Goal: Information Seeking & Learning: Learn about a topic

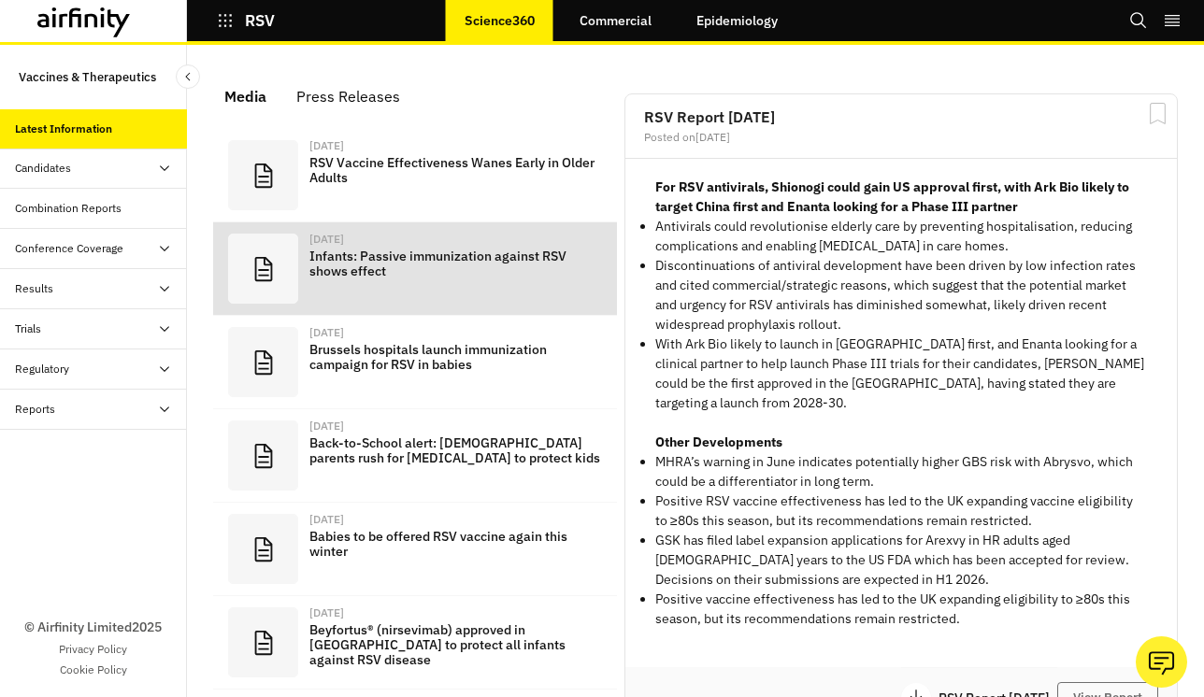
scroll to position [1328, 561]
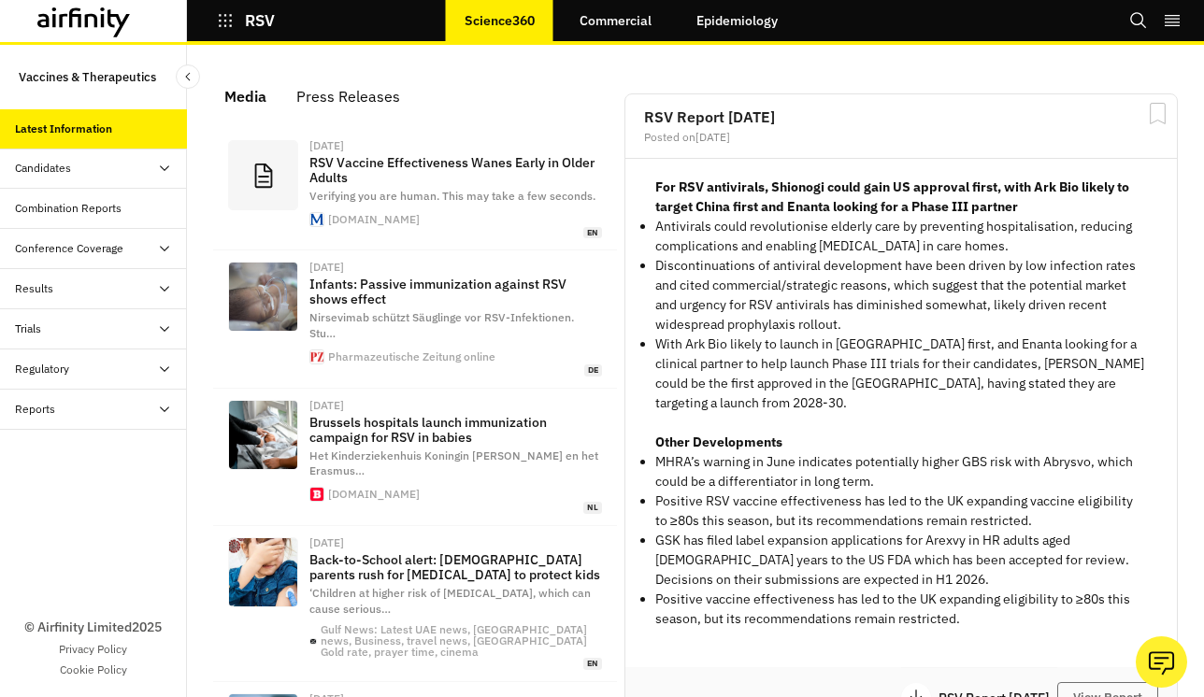
click at [764, 16] on link "Epidemiology" at bounding box center [737, 20] width 119 height 45
